Goal: Transaction & Acquisition: Purchase product/service

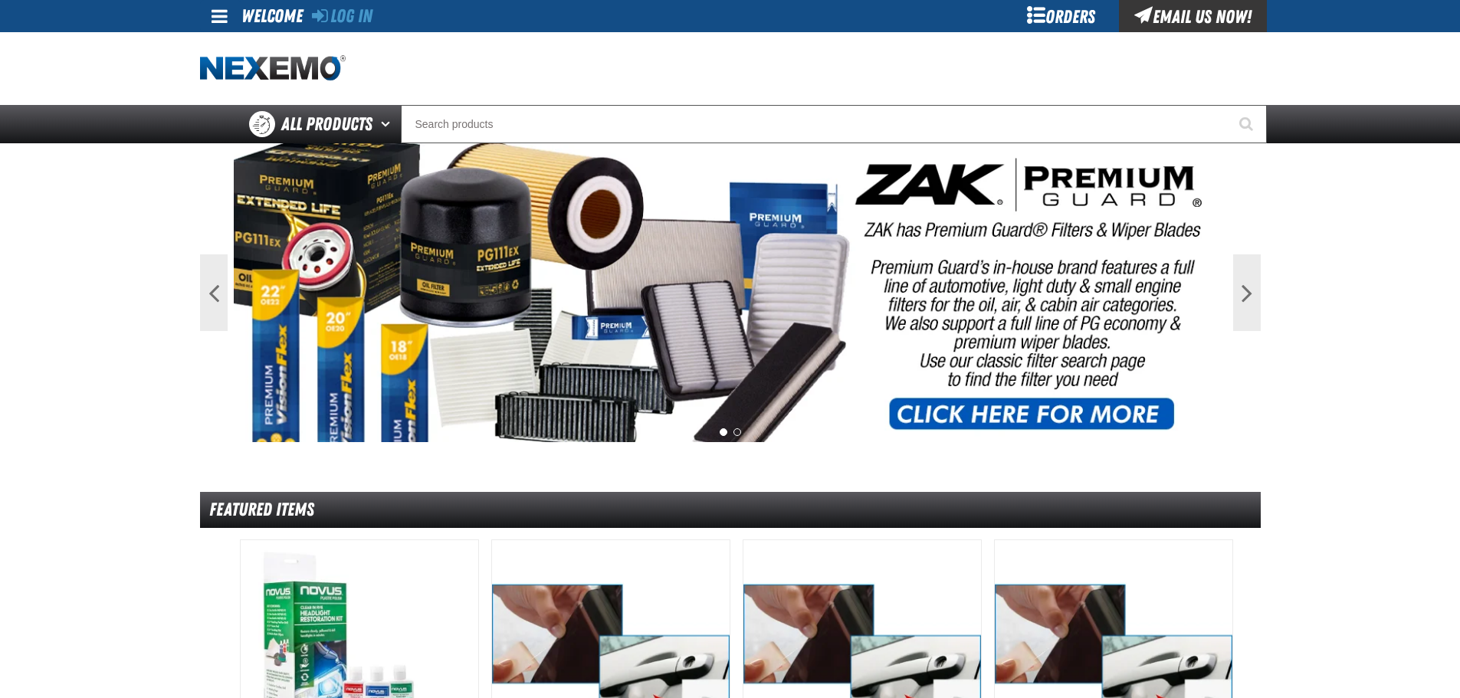
click at [1061, 23] on div "Orders" at bounding box center [1061, 16] width 115 height 32
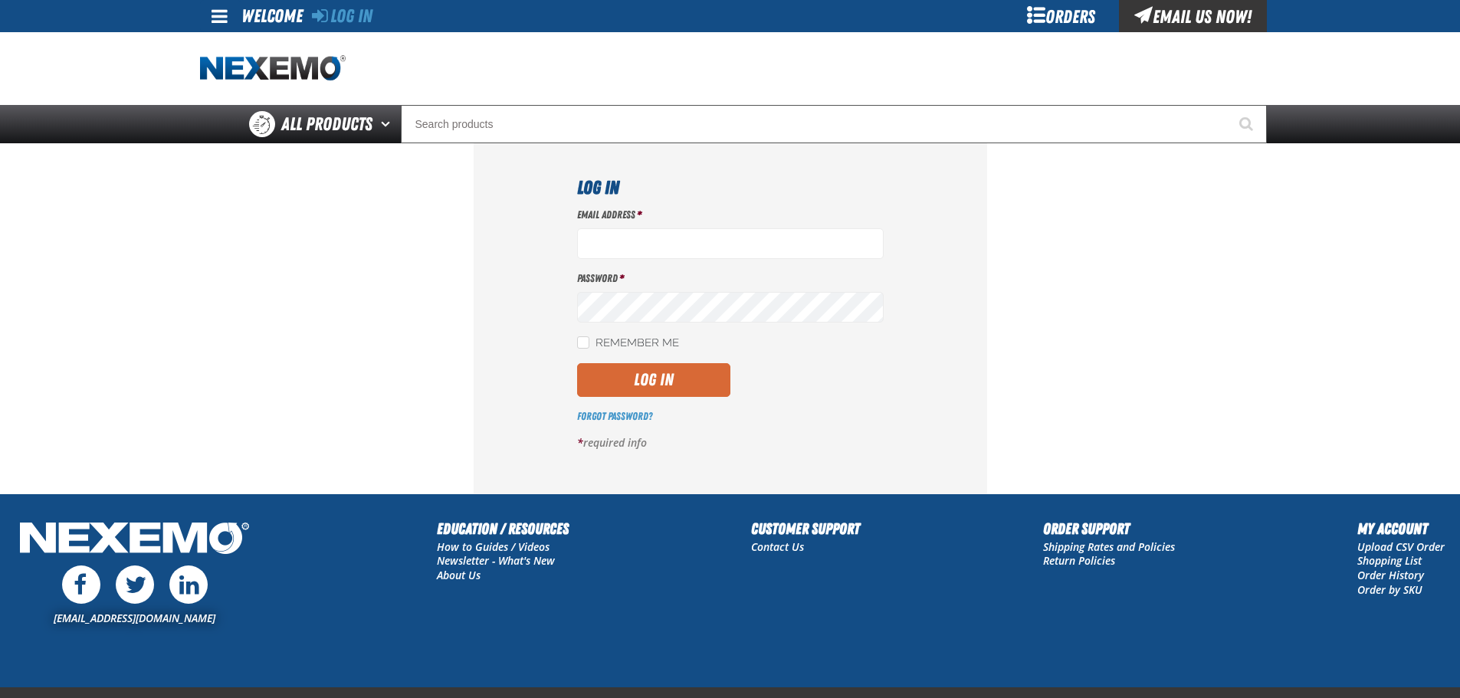
type input "btwitty@vtaig.com"
click at [608, 385] on button "Log In" at bounding box center [653, 380] width 153 height 34
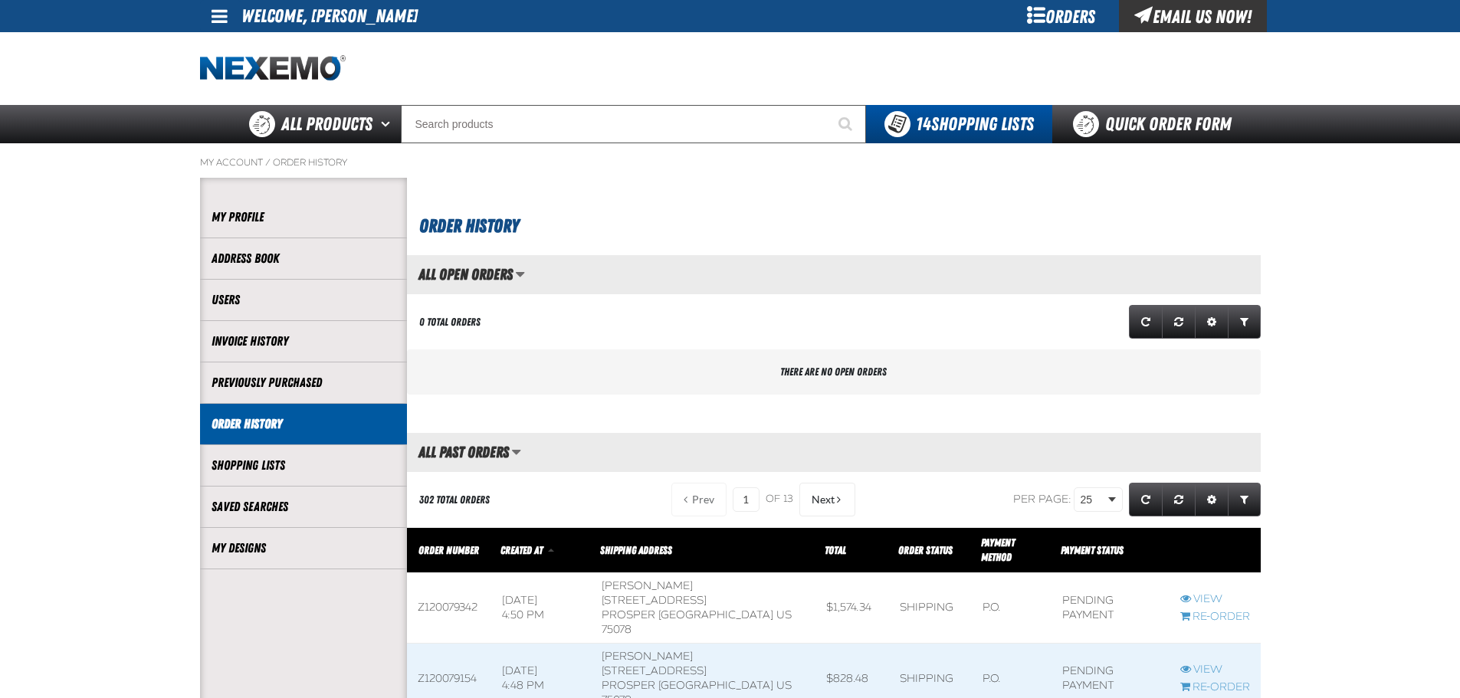
scroll to position [1, 1]
click at [1072, 21] on div "Orders" at bounding box center [1061, 16] width 115 height 32
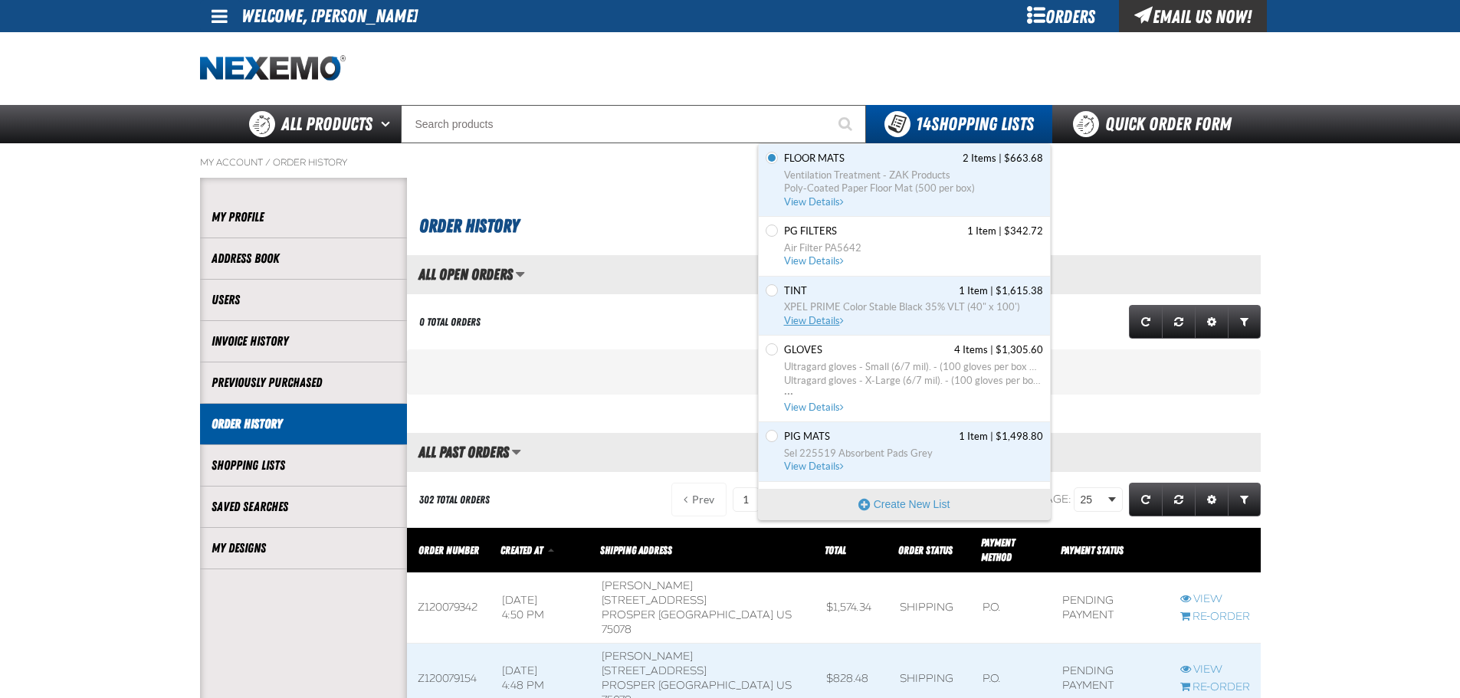
click at [850, 292] on span "TINT 1 Item | $1,615.38" at bounding box center [913, 291] width 259 height 14
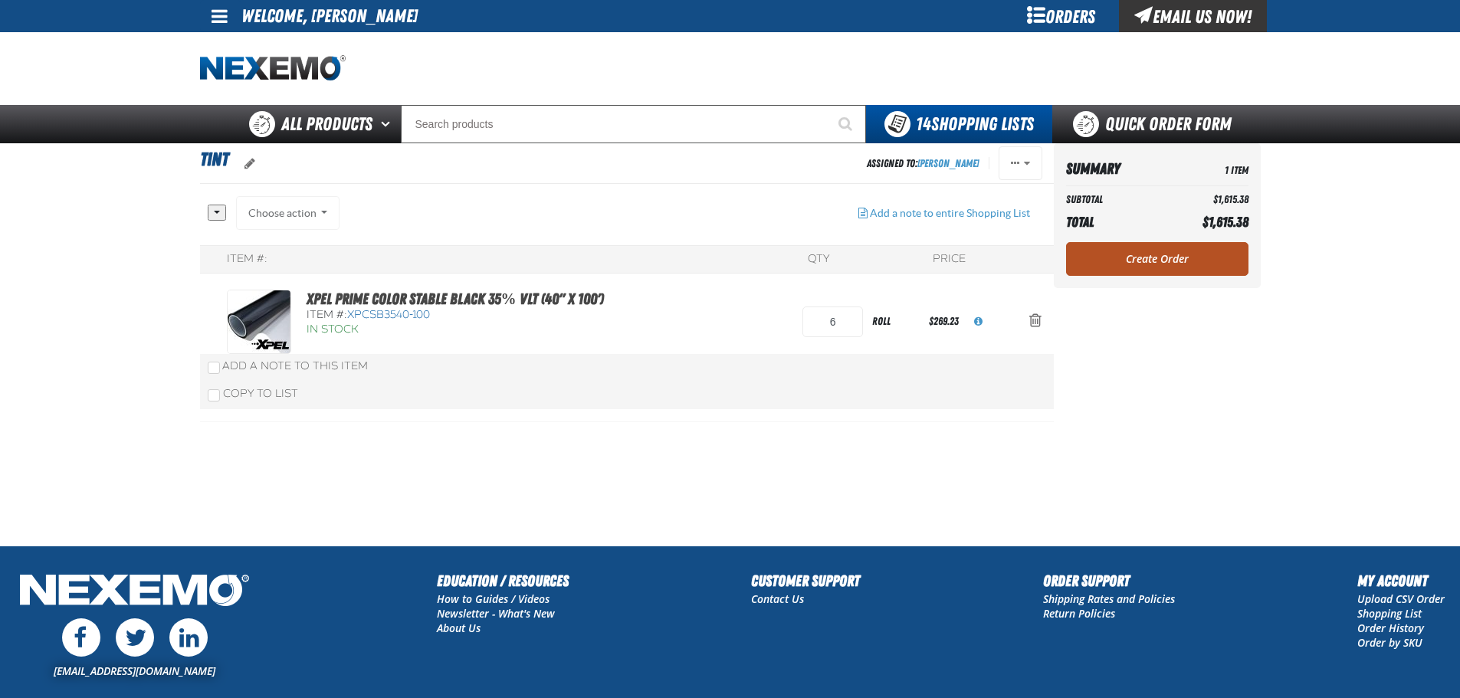
click at [1167, 256] on link "Create Order" at bounding box center [1157, 259] width 182 height 34
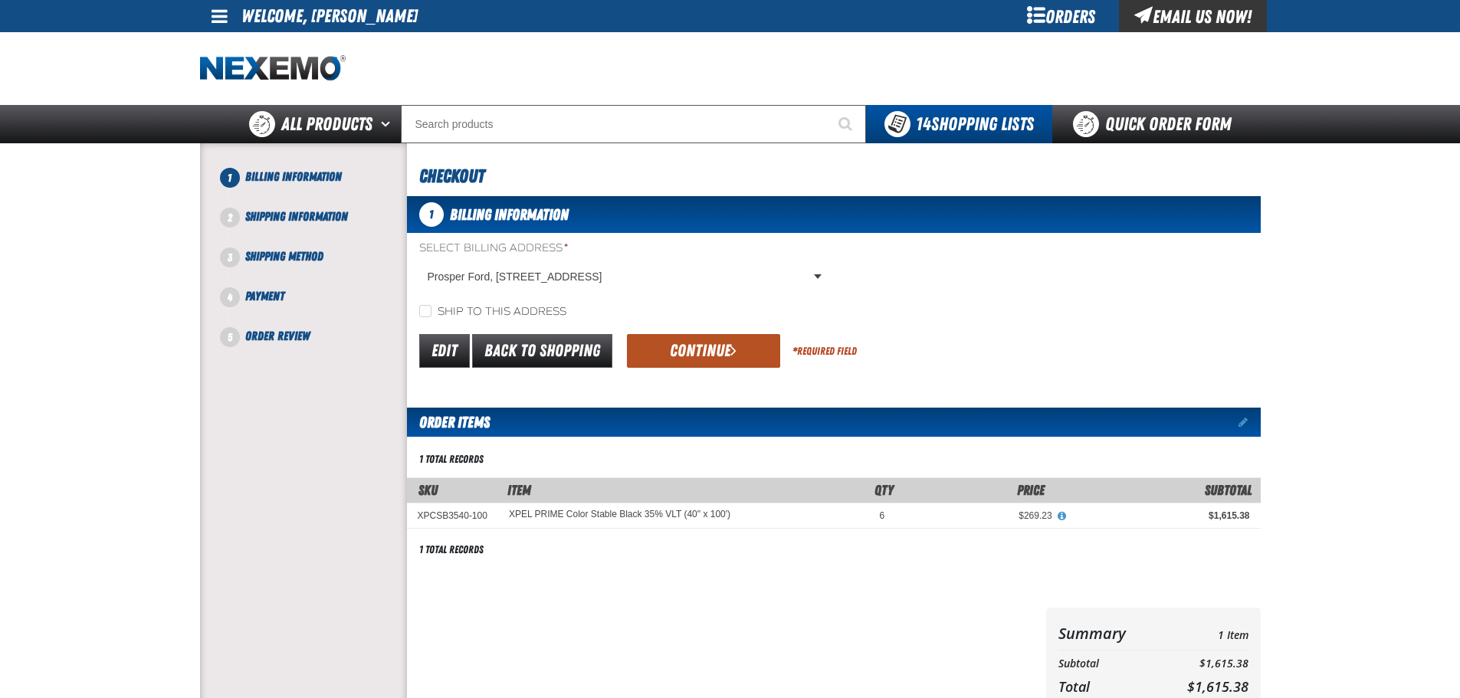
click at [725, 349] on button "Continue" at bounding box center [703, 351] width 153 height 34
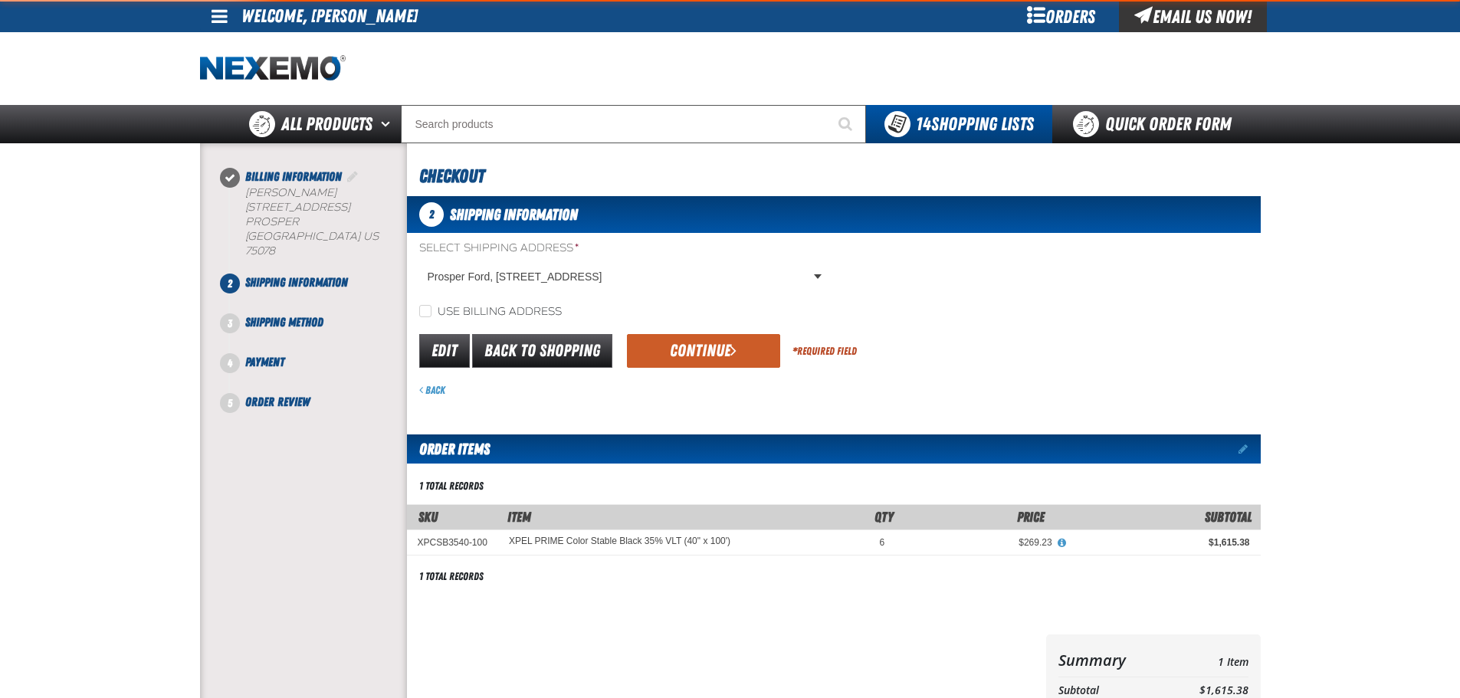
click at [721, 352] on button "Continue" at bounding box center [703, 351] width 153 height 34
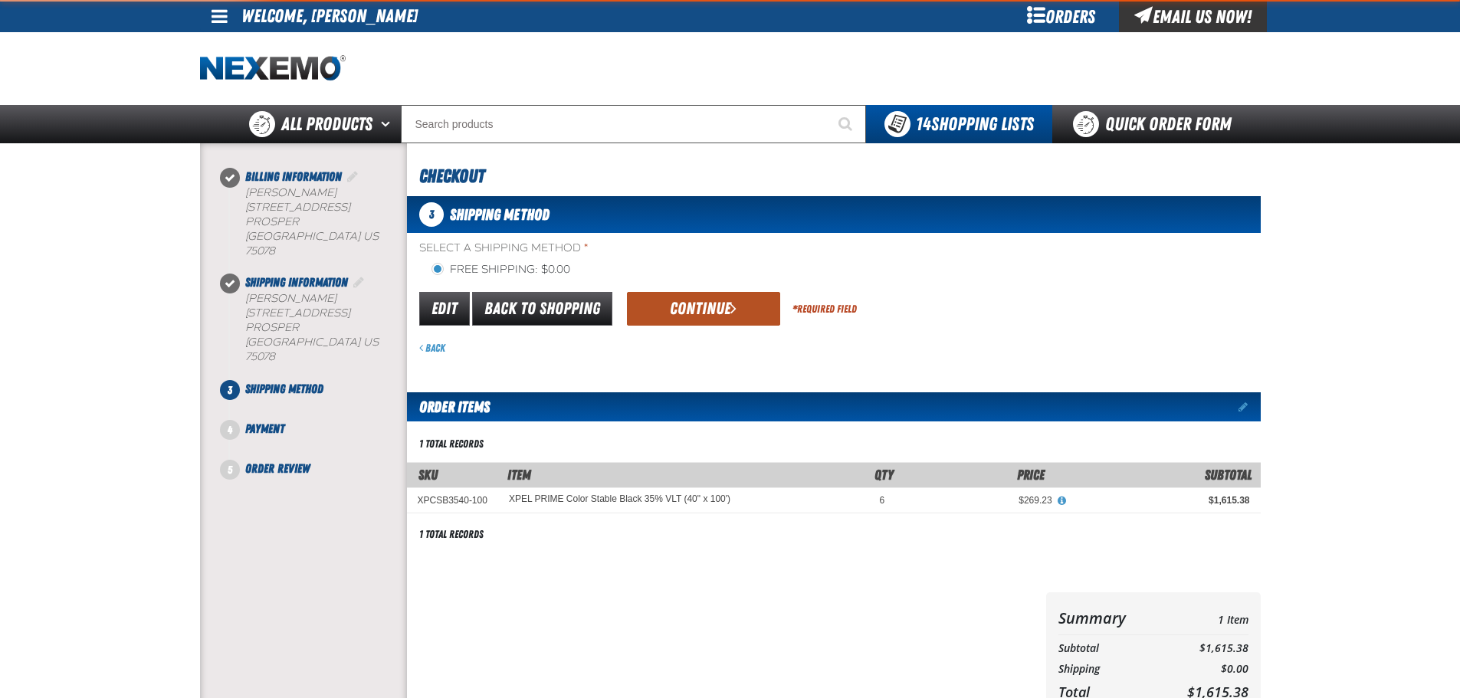
drag, startPoint x: 721, startPoint y: 353, endPoint x: 727, endPoint y: 311, distance: 41.7
click at [720, 354] on div "Back" at bounding box center [840, 348] width 842 height 15
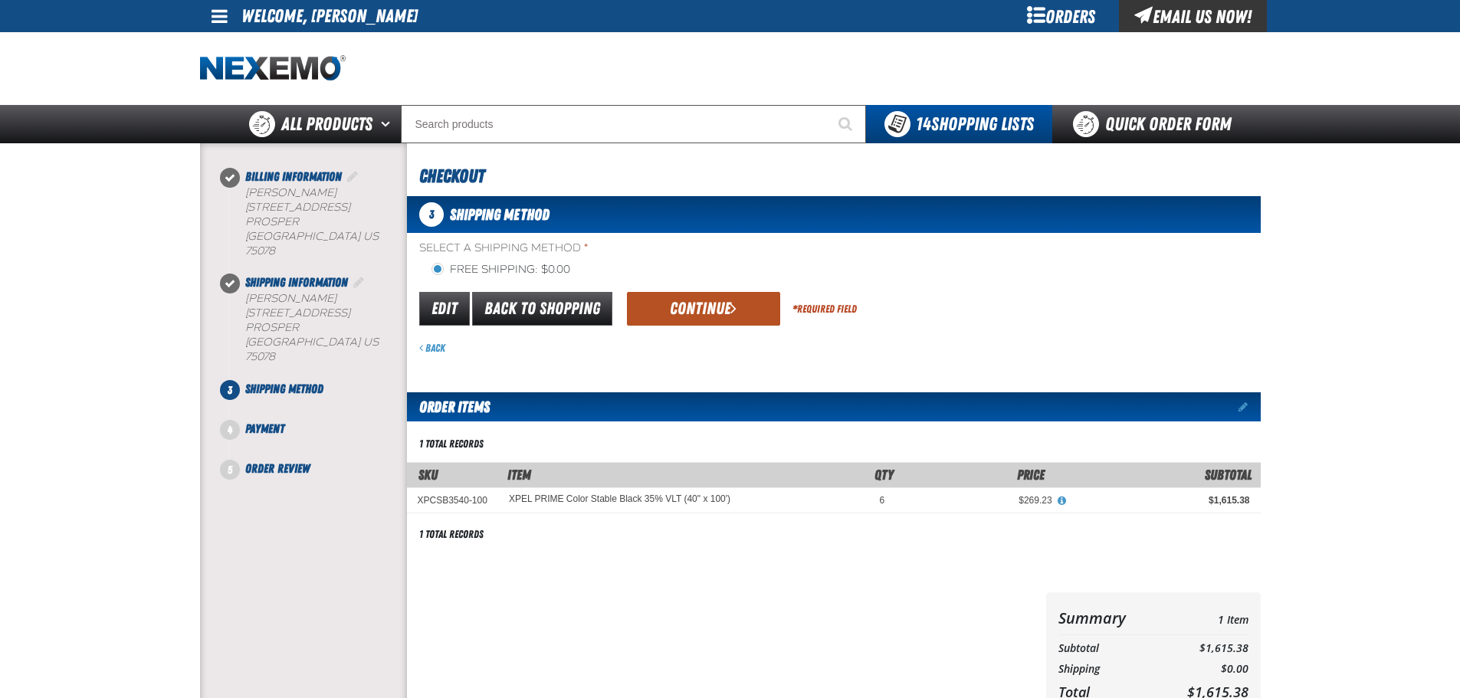
click at [733, 291] on div "Edit Back to Shopping Continue * Required Field" at bounding box center [834, 309] width 854 height 39
click at [721, 318] on button "Continue" at bounding box center [703, 309] width 153 height 34
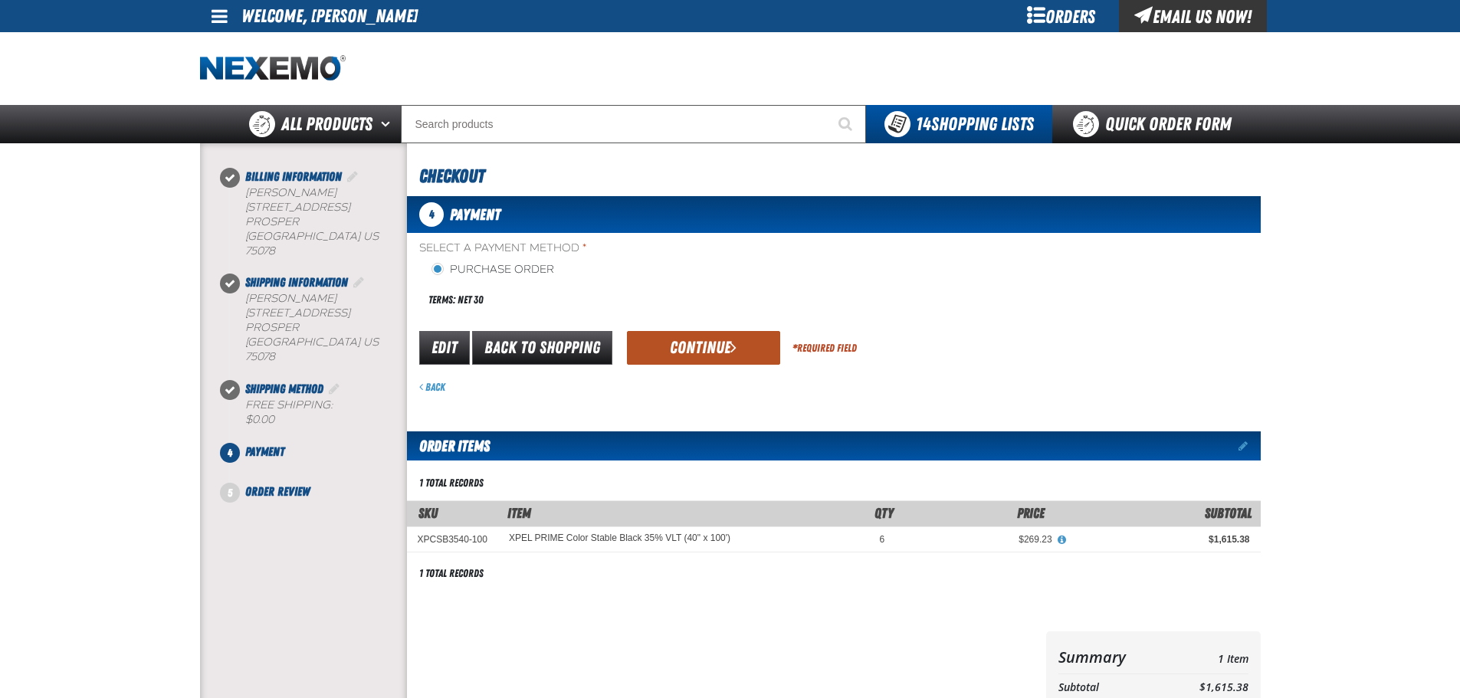
click at [714, 334] on button "Continue" at bounding box center [703, 348] width 153 height 34
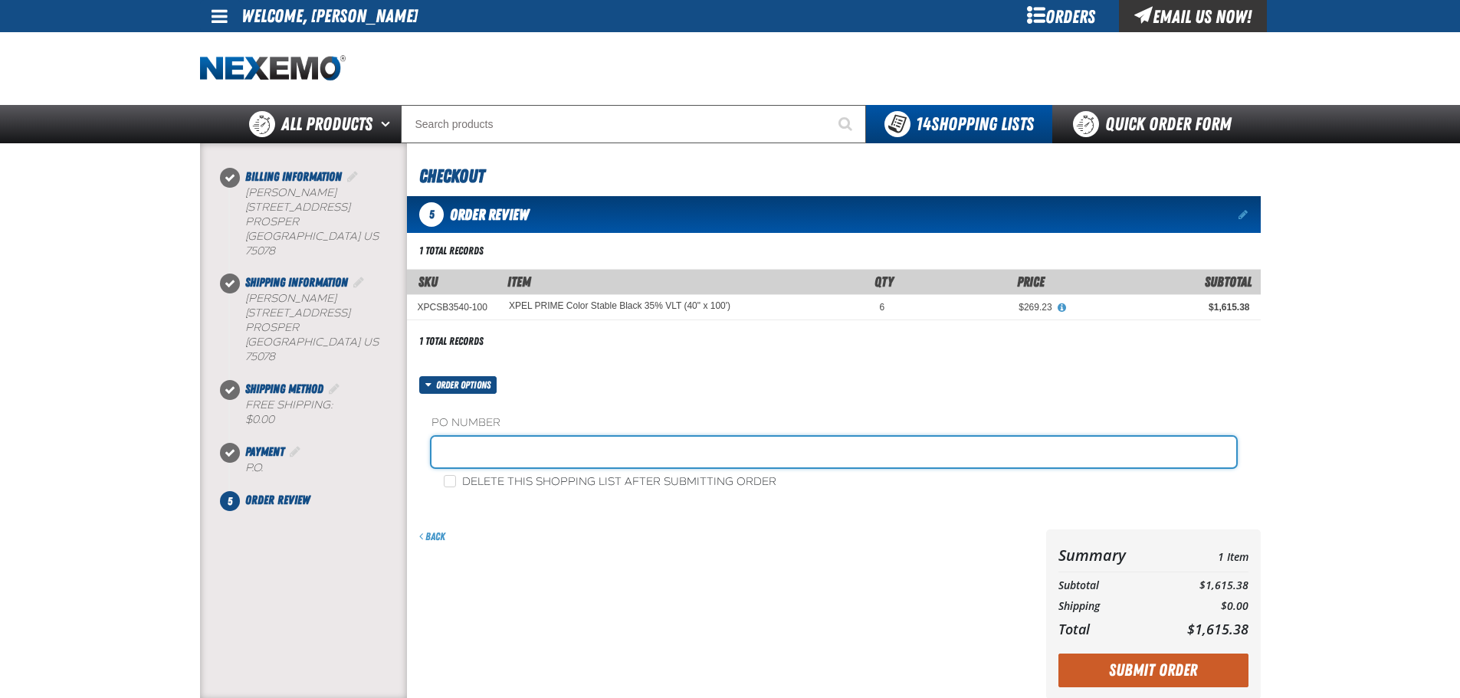
drag, startPoint x: 585, startPoint y: 452, endPoint x: 577, endPoint y: 453, distance: 7.8
click at [581, 452] on input "text" at bounding box center [834, 452] width 805 height 31
type input "tint"
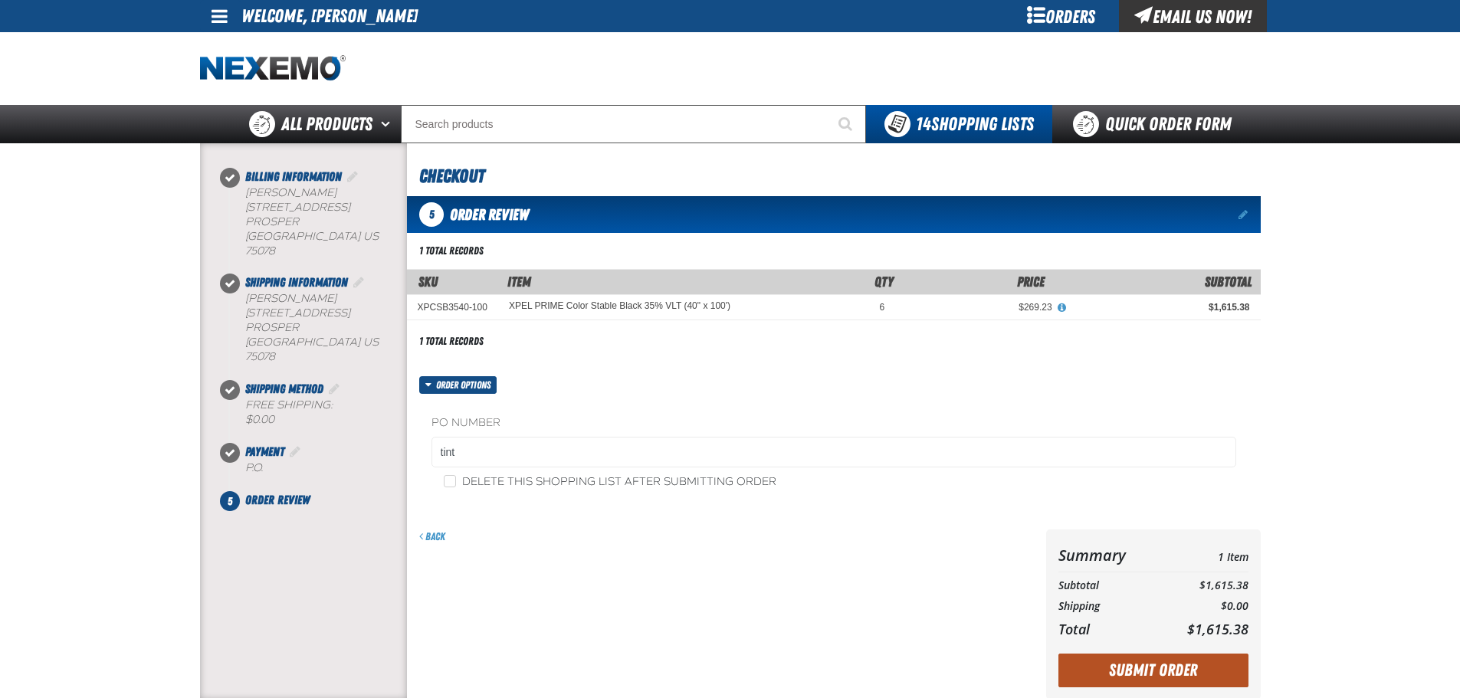
click at [1145, 682] on button "Submit Order" at bounding box center [1154, 671] width 190 height 34
